Goal: Ask a question

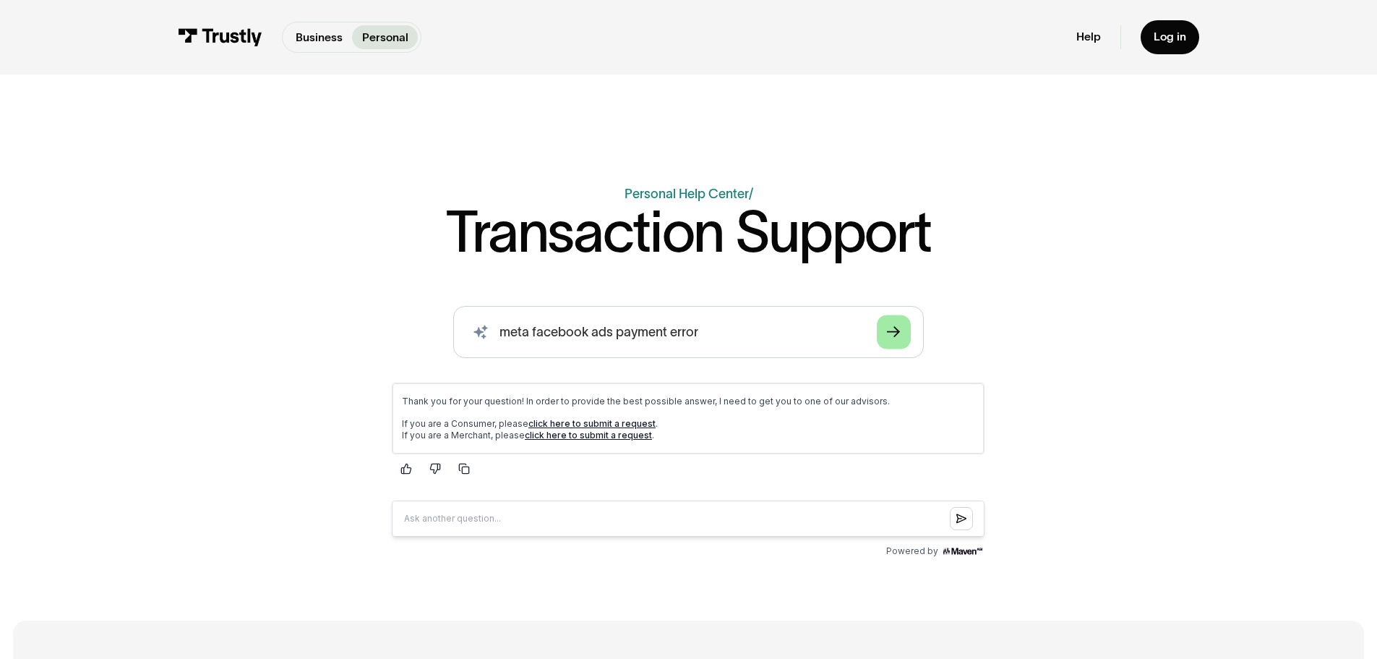
click at [893, 338] on icon "Arrow Right" at bounding box center [893, 332] width 13 height 14
click at [885, 338] on link "Arrow Right" at bounding box center [894, 331] width 34 height 34
click at [567, 434] on link "click here to submit a request" at bounding box center [588, 434] width 127 height 11
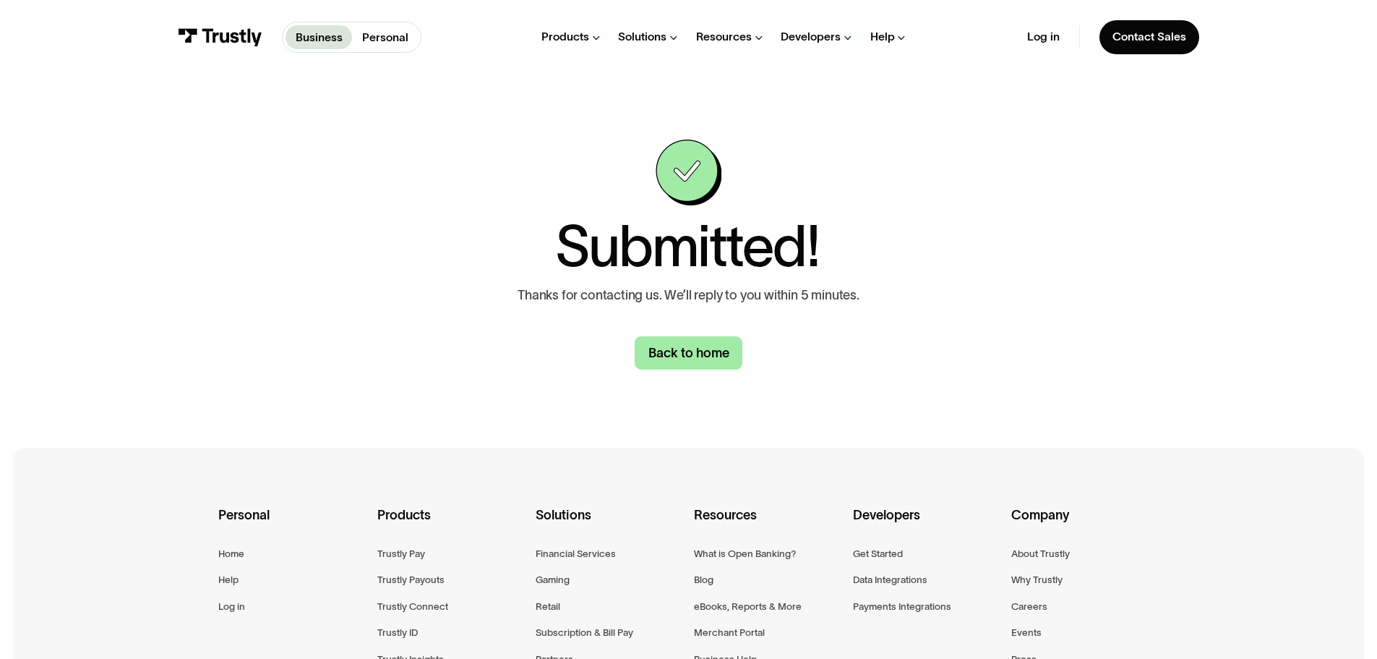
click at [692, 356] on link "Back to home" at bounding box center [689, 353] width 108 height 34
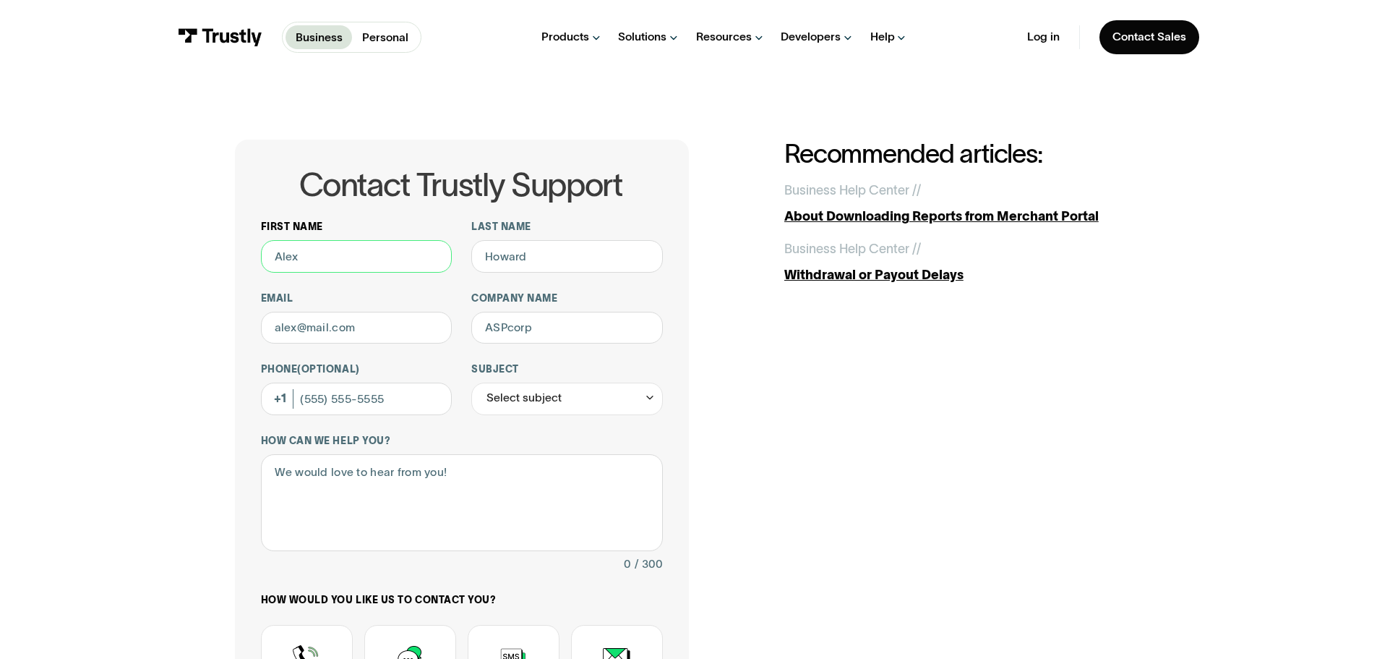
click at [319, 259] on input "First name" at bounding box center [357, 256] width 192 height 33
type input "Brie"
click at [526, 257] on input "Last name" at bounding box center [567, 256] width 192 height 33
type input "[PERSON_NAME]"
click at [414, 332] on input "Email" at bounding box center [357, 328] width 192 height 33
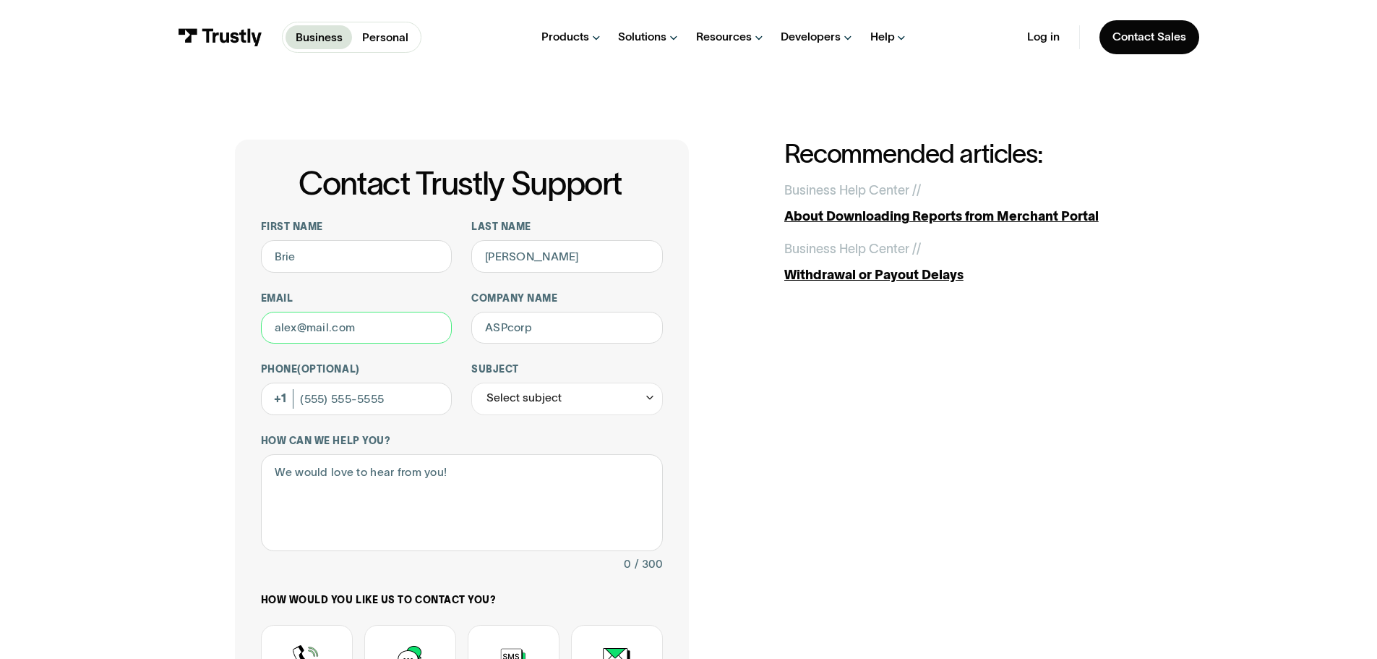
type input "[EMAIL_ADDRESS][DOMAIN_NAME]"
click at [540, 330] on input "Company name" at bounding box center [567, 328] width 192 height 33
type input "[GEOGRAPHIC_DATA]"
click at [343, 403] on input "Phone (Optional)" at bounding box center [357, 398] width 192 height 33
type input "[PHONE_NUMBER]"
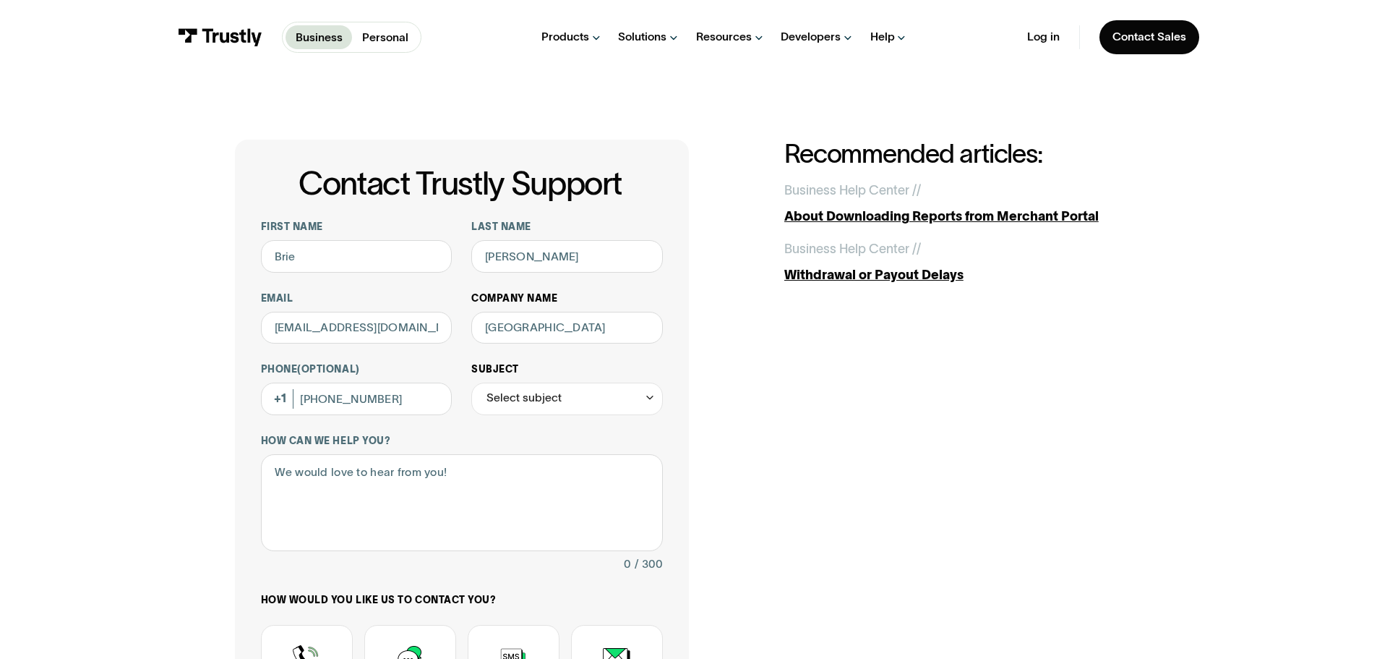
click at [547, 408] on div "Select subject" at bounding box center [524, 398] width 75 height 20
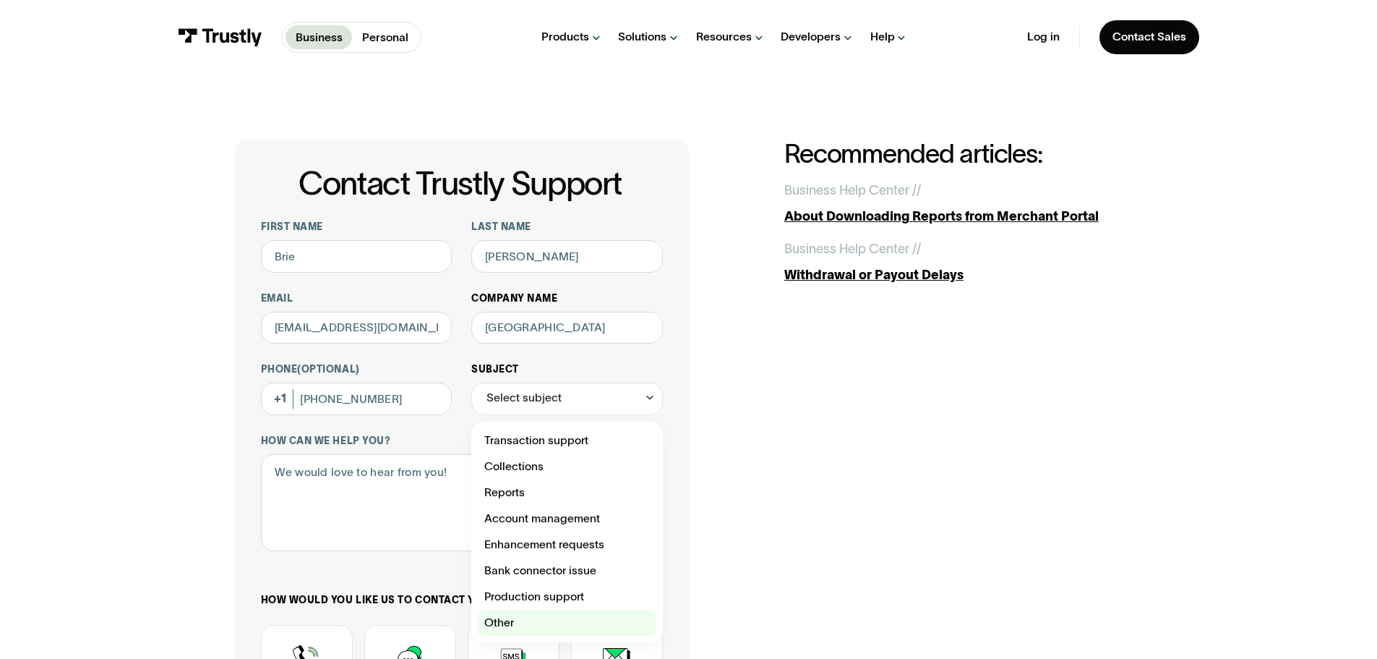
click at [542, 621] on div "Contact Trustly Support" at bounding box center [567, 622] width 179 height 26
type input "*****"
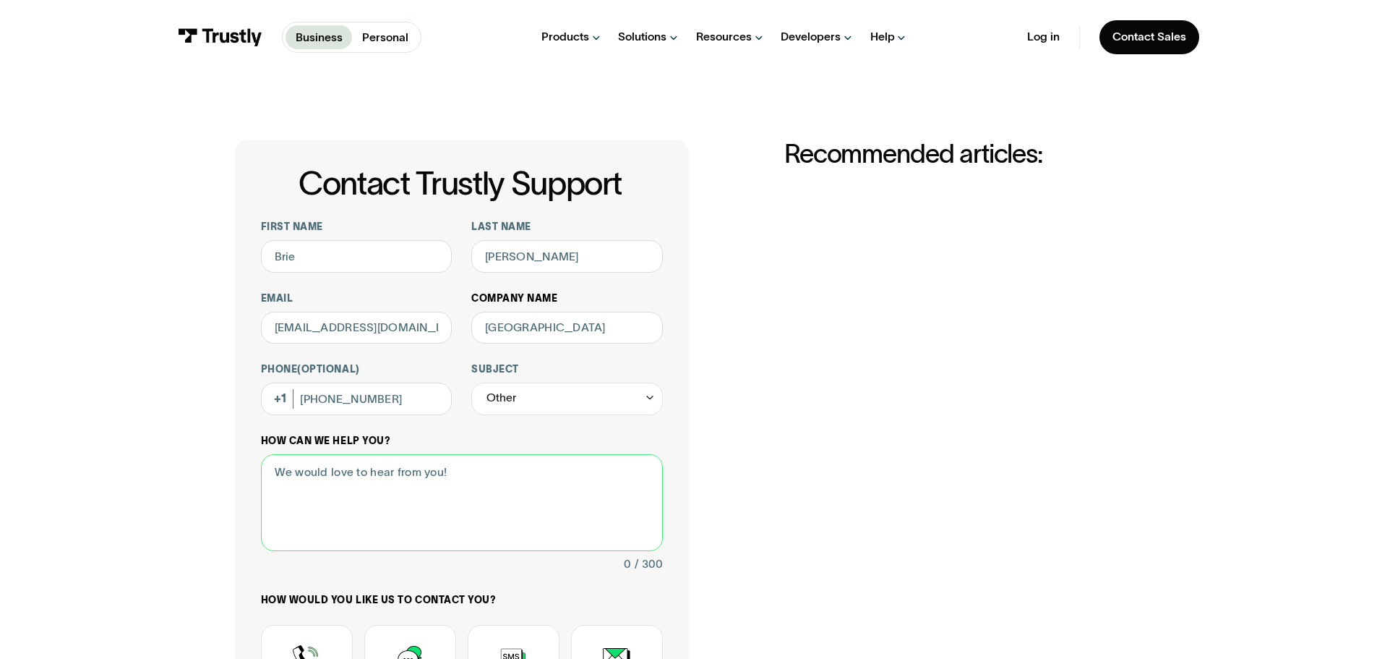
click at [400, 521] on textarea "How can we help you?" at bounding box center [462, 503] width 402 height 98
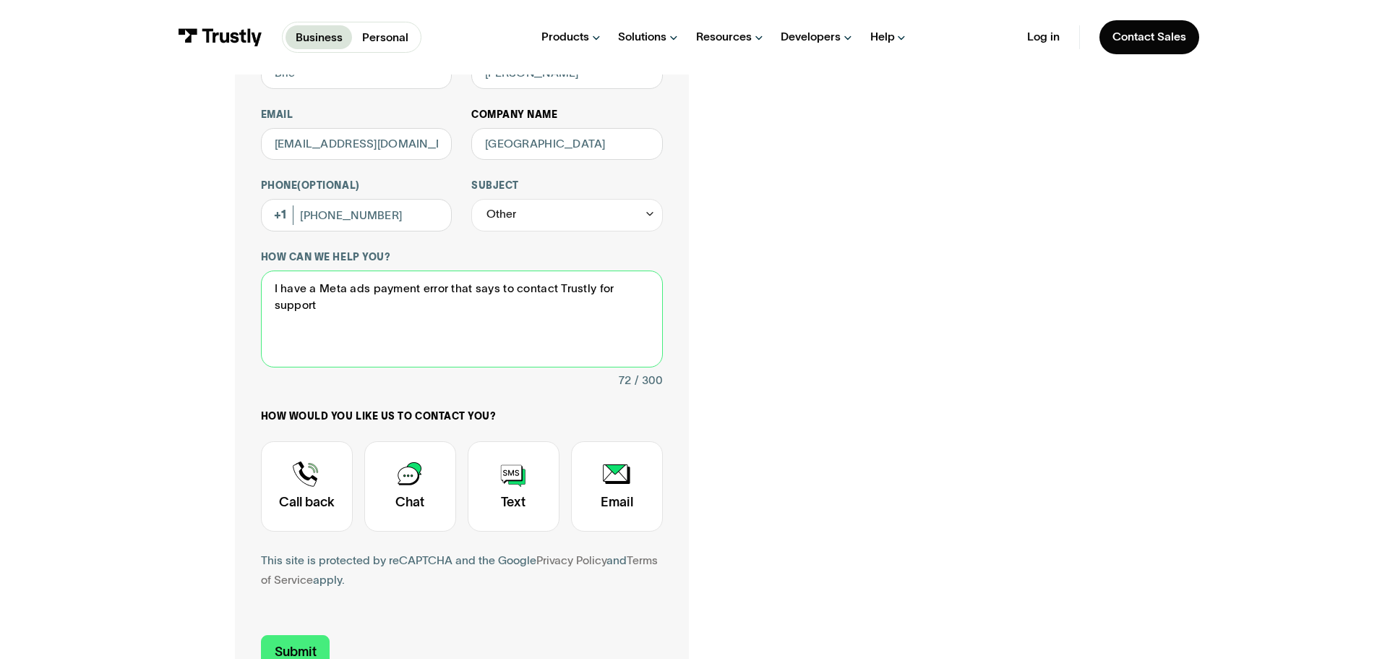
scroll to position [217, 0]
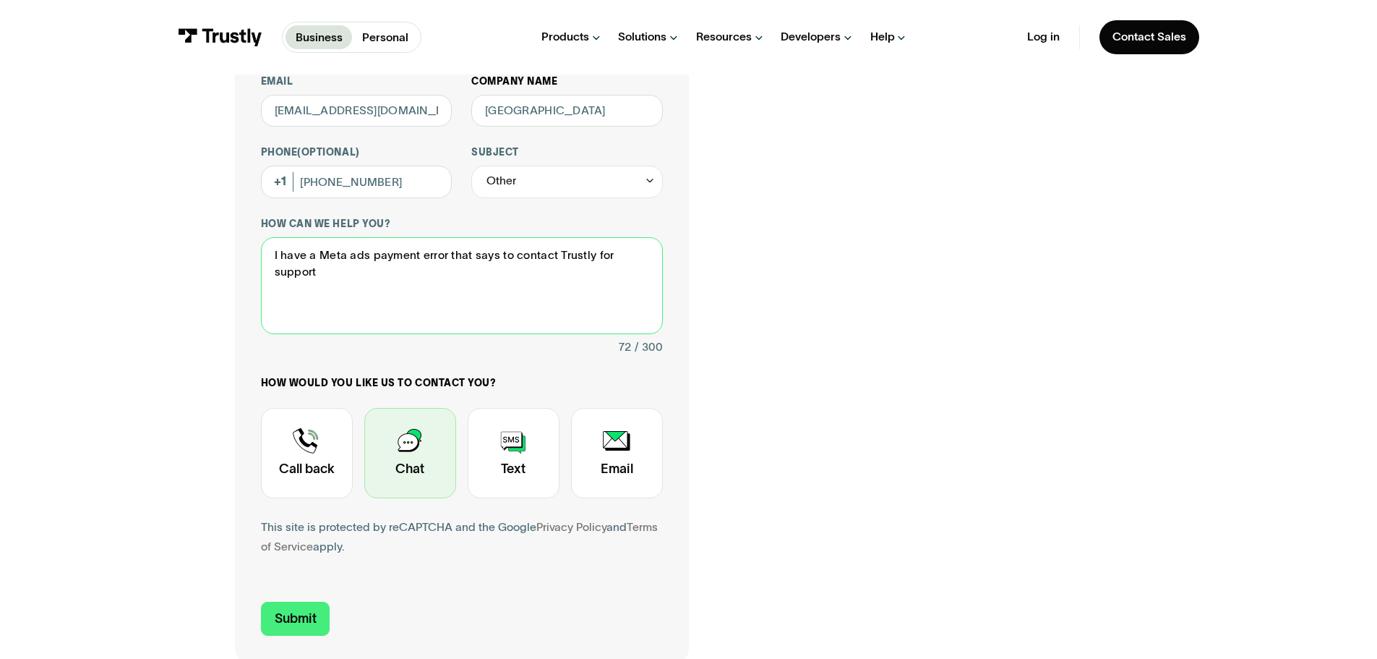
type textarea "I have a Meta ads payment error that says to contact Trustly for support"
click at [390, 463] on div "Contact Trustly Support" at bounding box center [410, 453] width 92 height 90
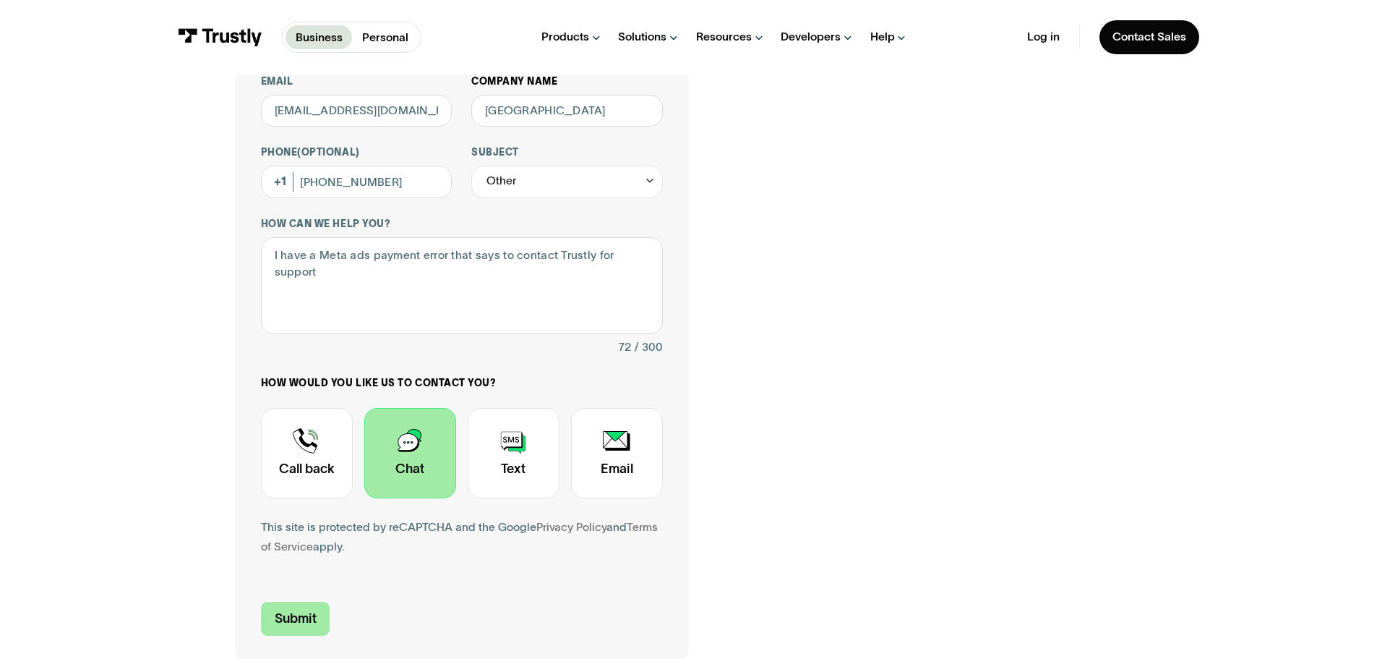
drag, startPoint x: 296, startPoint y: 623, endPoint x: 408, endPoint y: 614, distance: 112.5
click at [295, 623] on input "Submit" at bounding box center [295, 619] width 69 height 34
type input "[PHONE_NUMBER]"
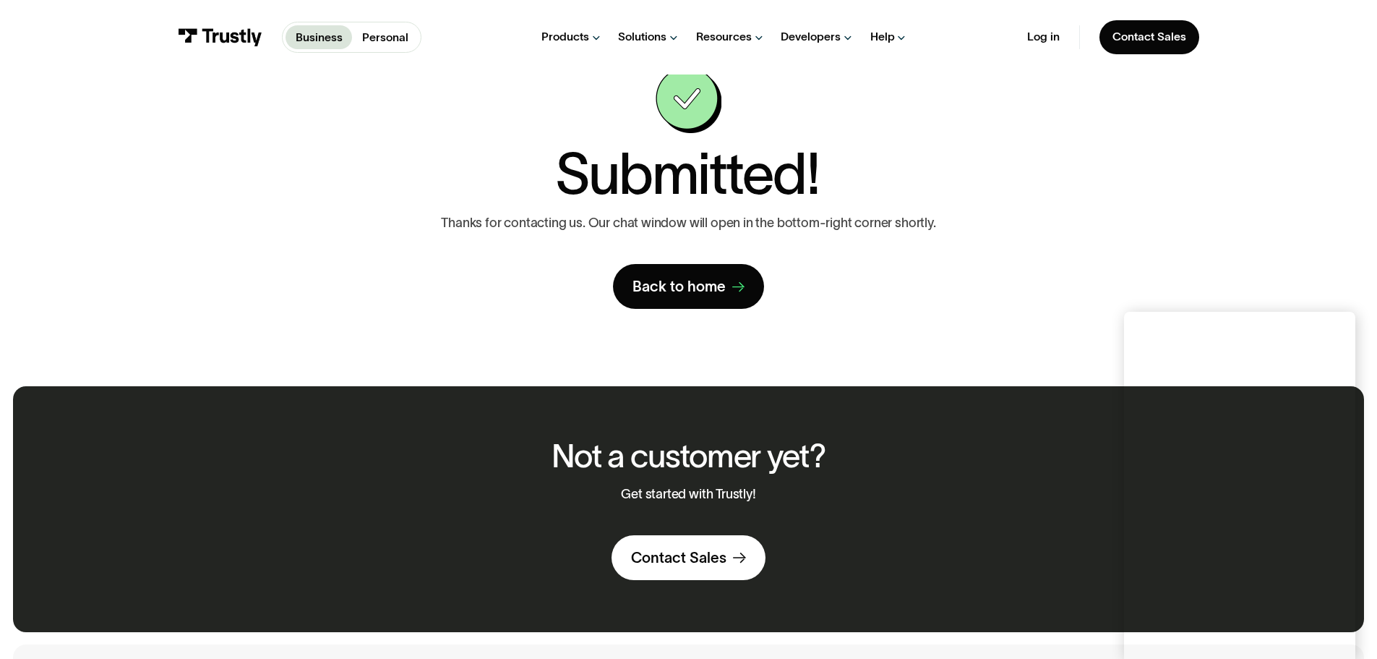
scroll to position [0, 0]
